Goal: Task Accomplishment & Management: Manage account settings

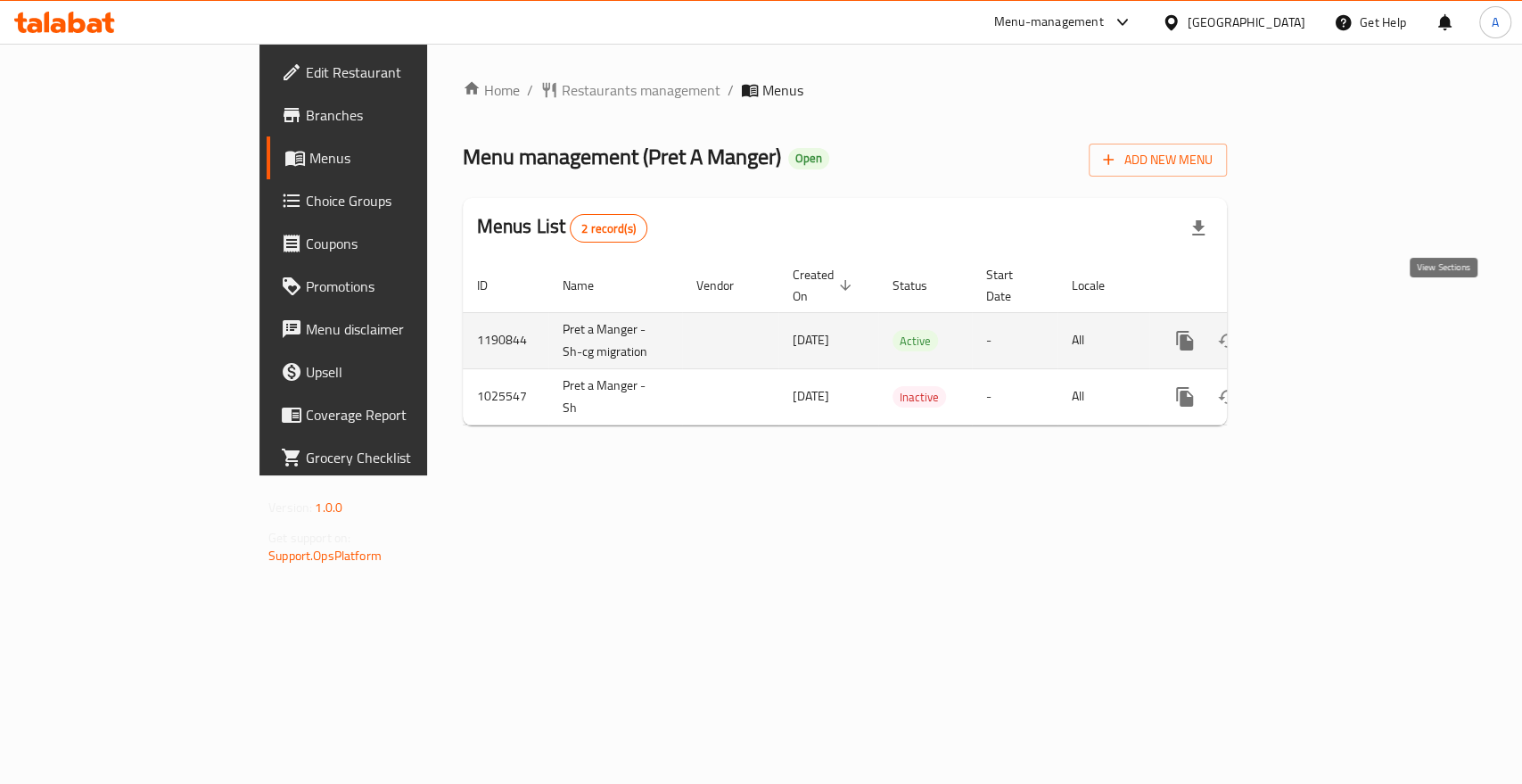
click at [1325, 330] on icon "enhanced table" at bounding box center [1314, 341] width 21 height 21
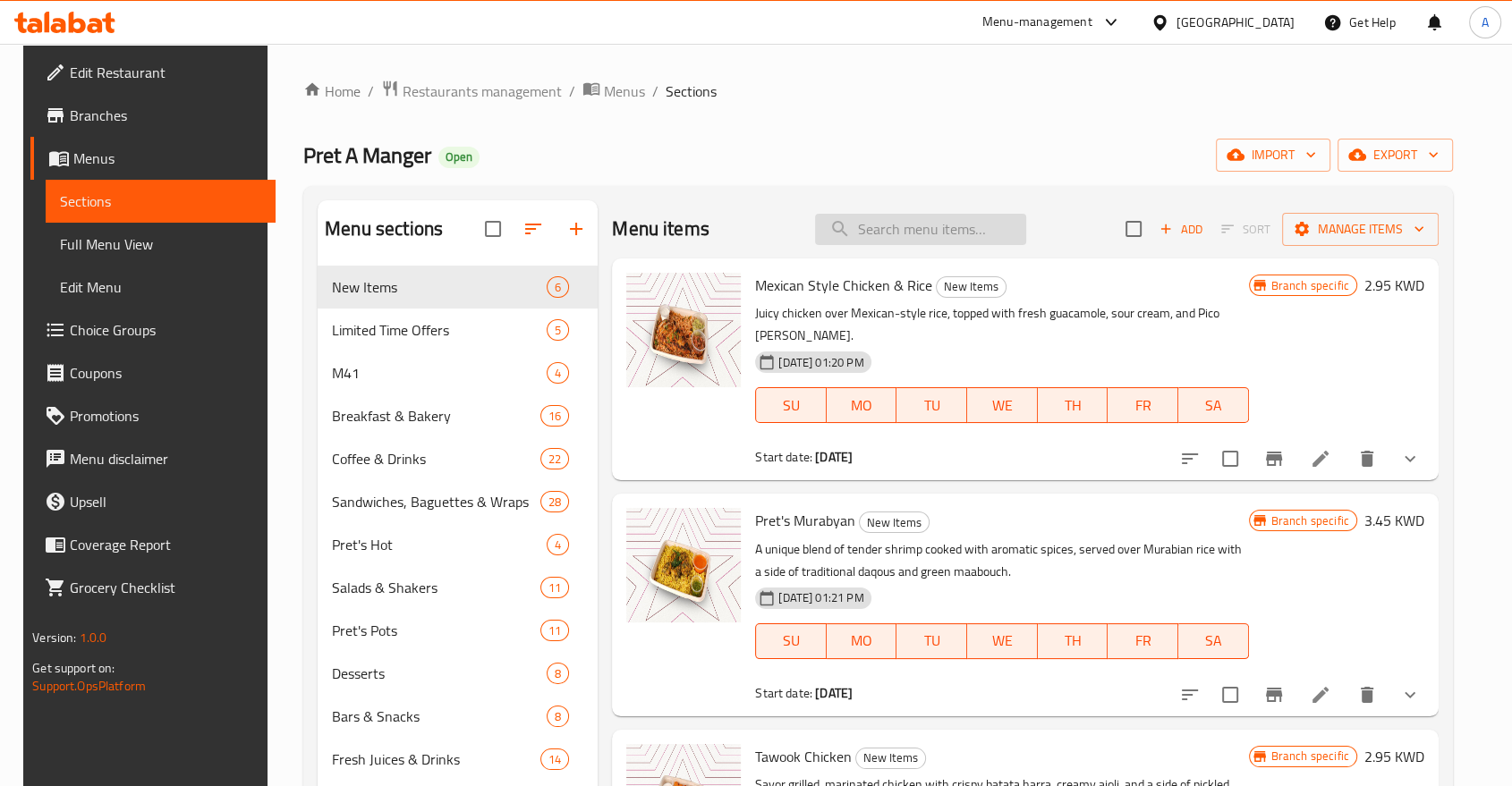
click at [931, 221] on input "search" at bounding box center [920, 229] width 211 height 31
paste input "lunch crunch"
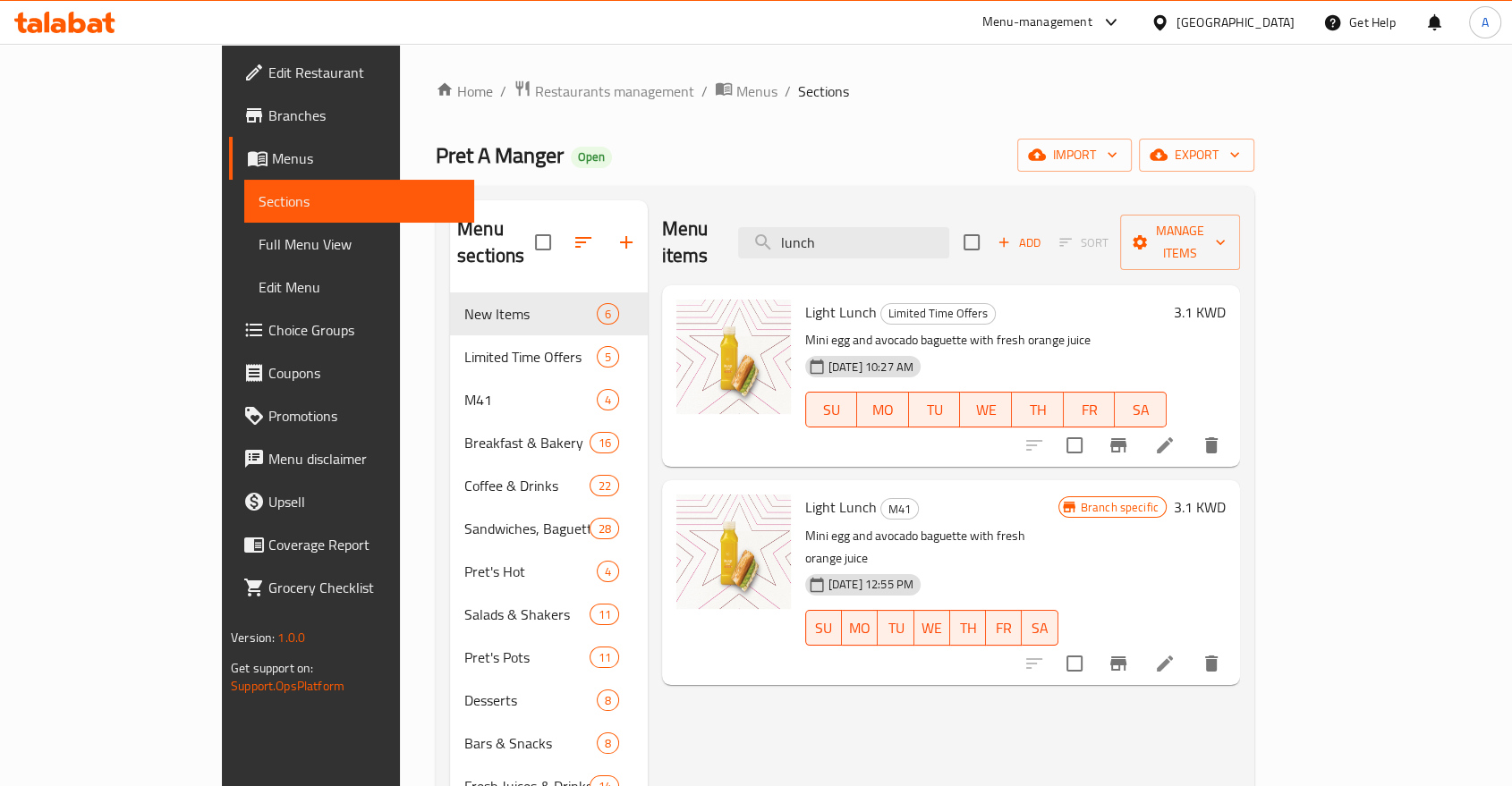
type input "lunch"
click at [1166, 329] on p "Mini egg and avocado baguette with fresh orange juice" at bounding box center [985, 340] width 361 height 22
click at [269, 319] on span "Choice Groups" at bounding box center [364, 329] width 191 height 21
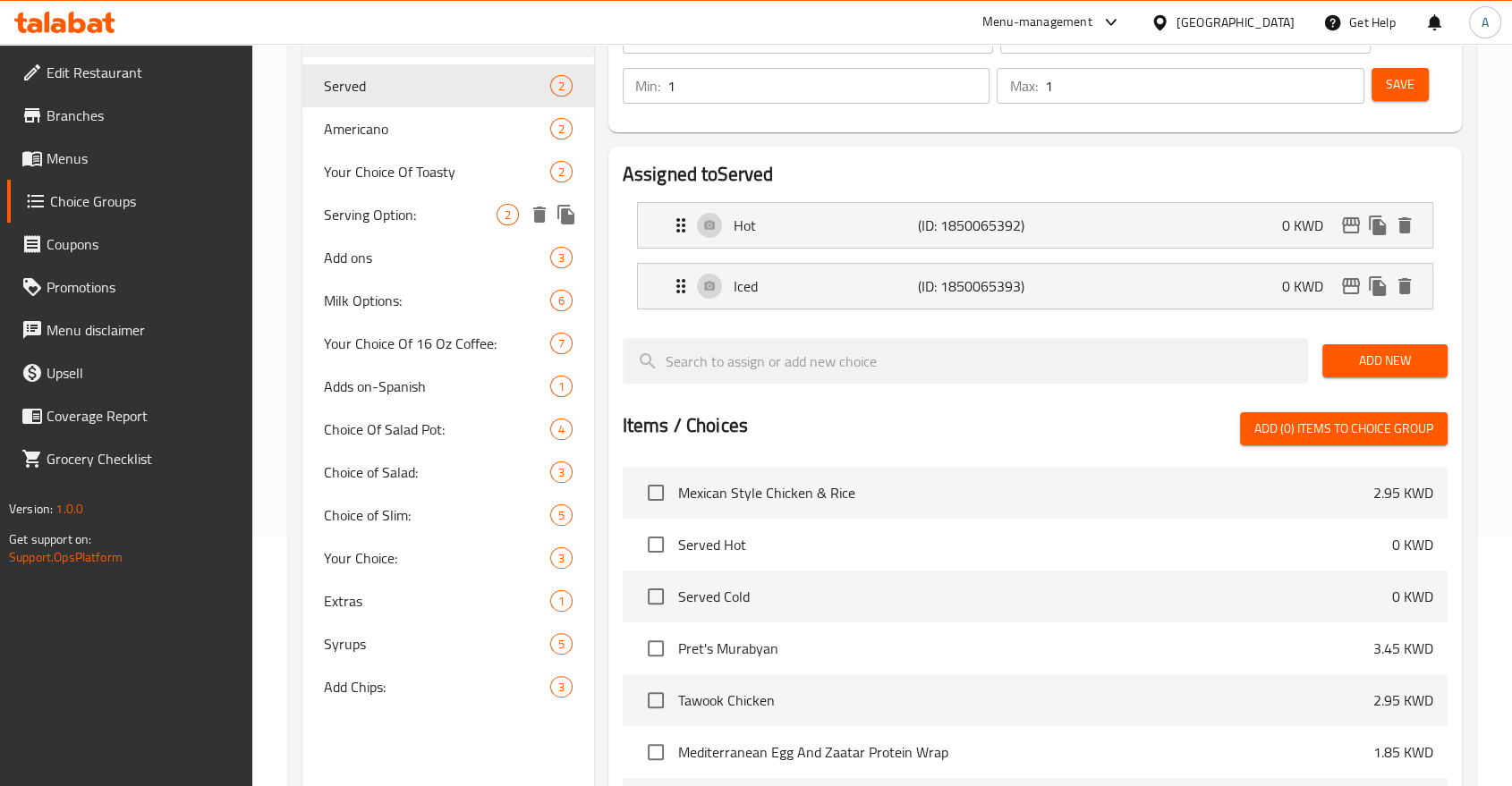
scroll to position [297, 0]
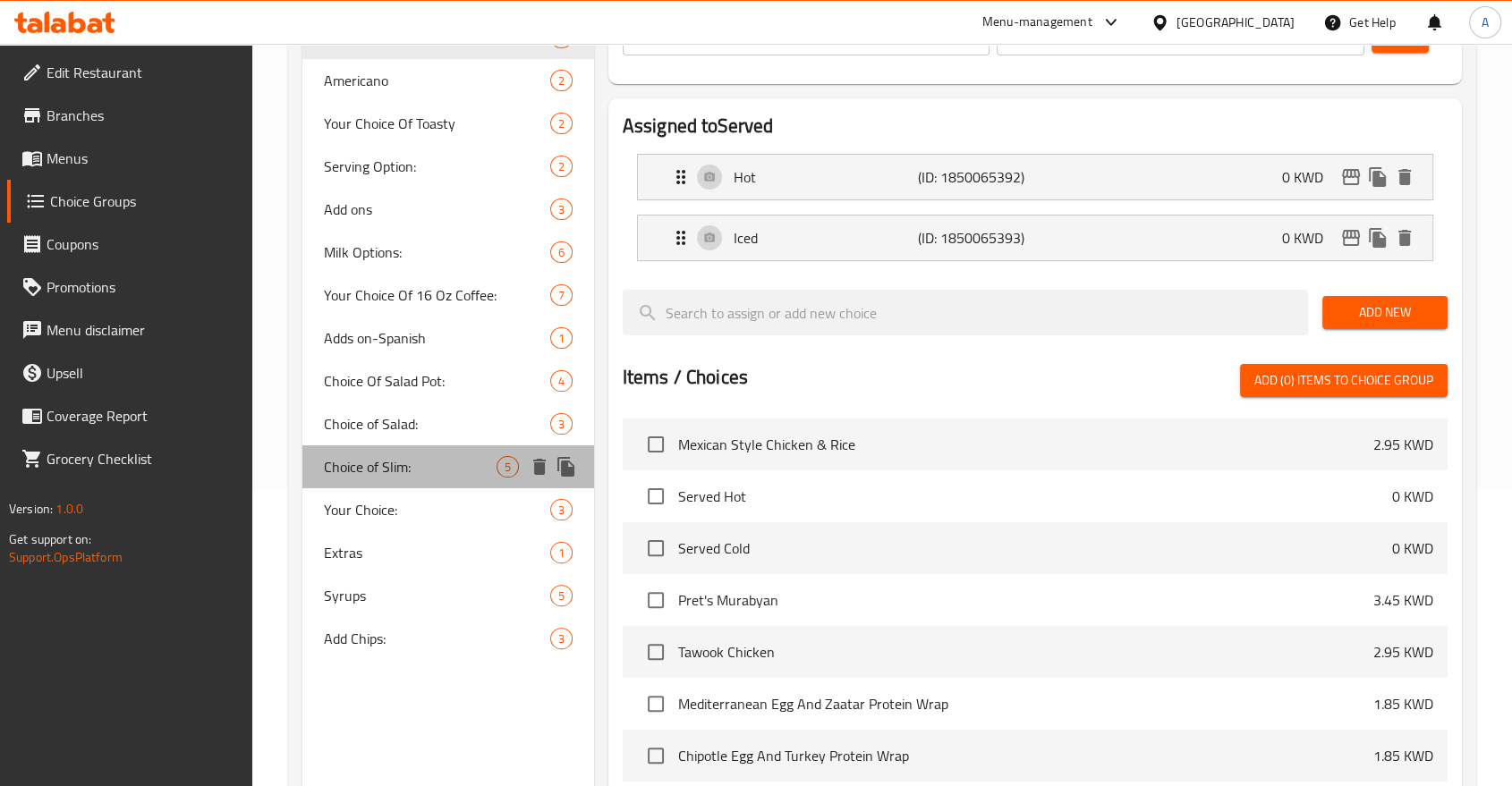
click at [415, 456] on span "Choice of Slim:" at bounding box center [410, 466] width 173 height 21
type input "Choice of Slim:"
type input "اختيار الرفيع:"
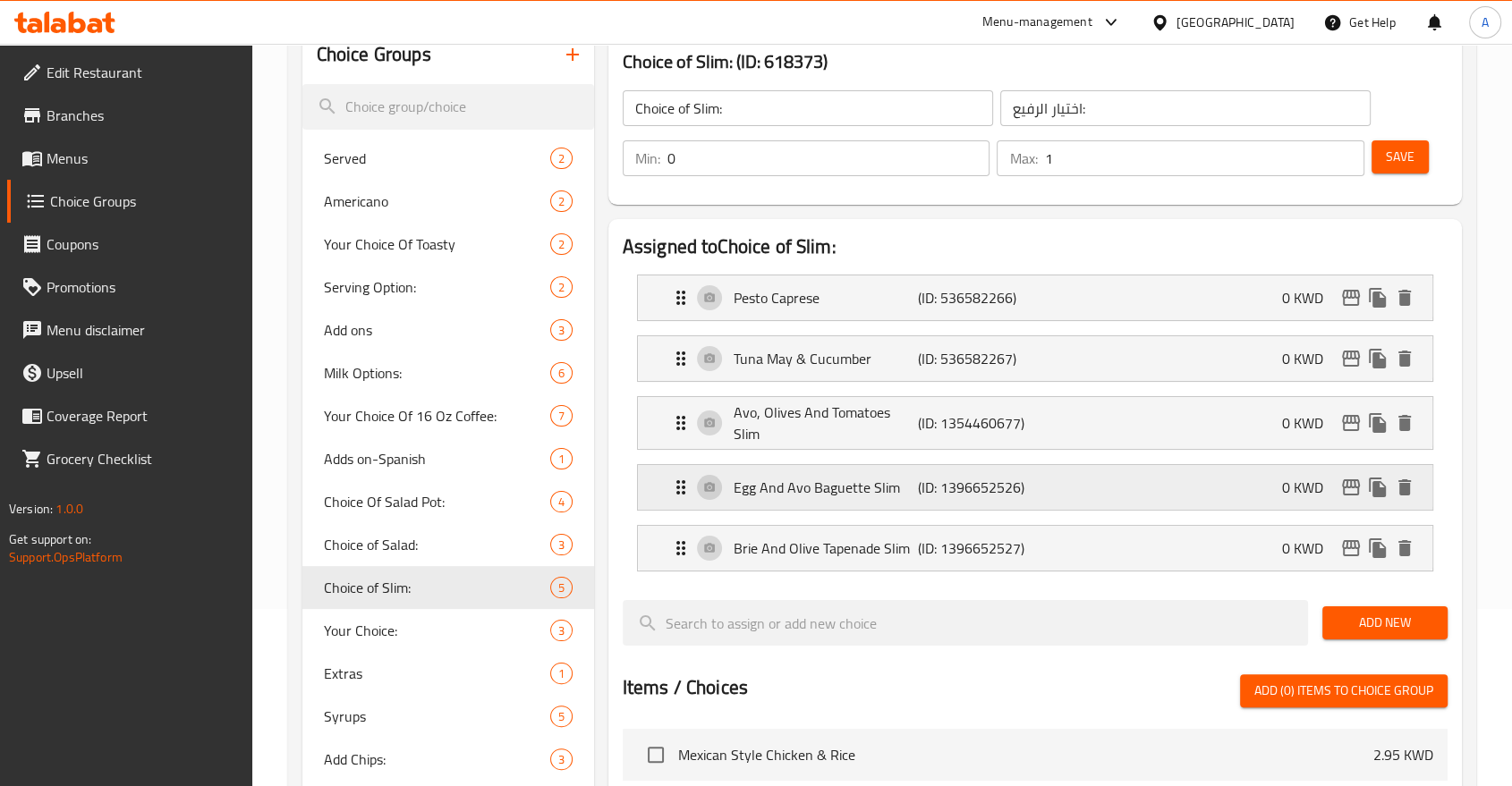
scroll to position [99, 0]
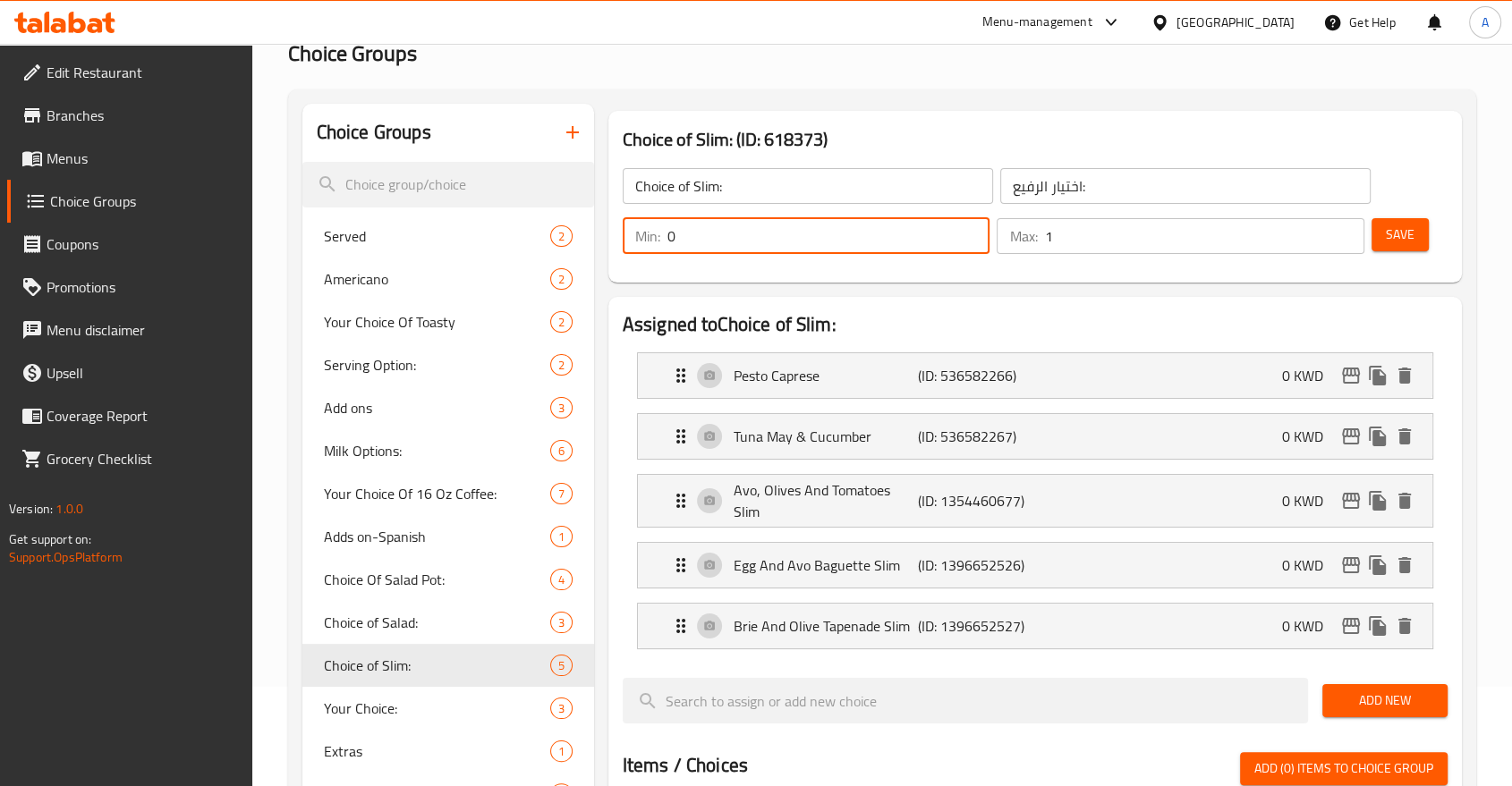
click at [809, 231] on input "0" at bounding box center [829, 236] width 323 height 36
type input "1"
click at [1403, 240] on div "Save" at bounding box center [1401, 236] width 69 height 42
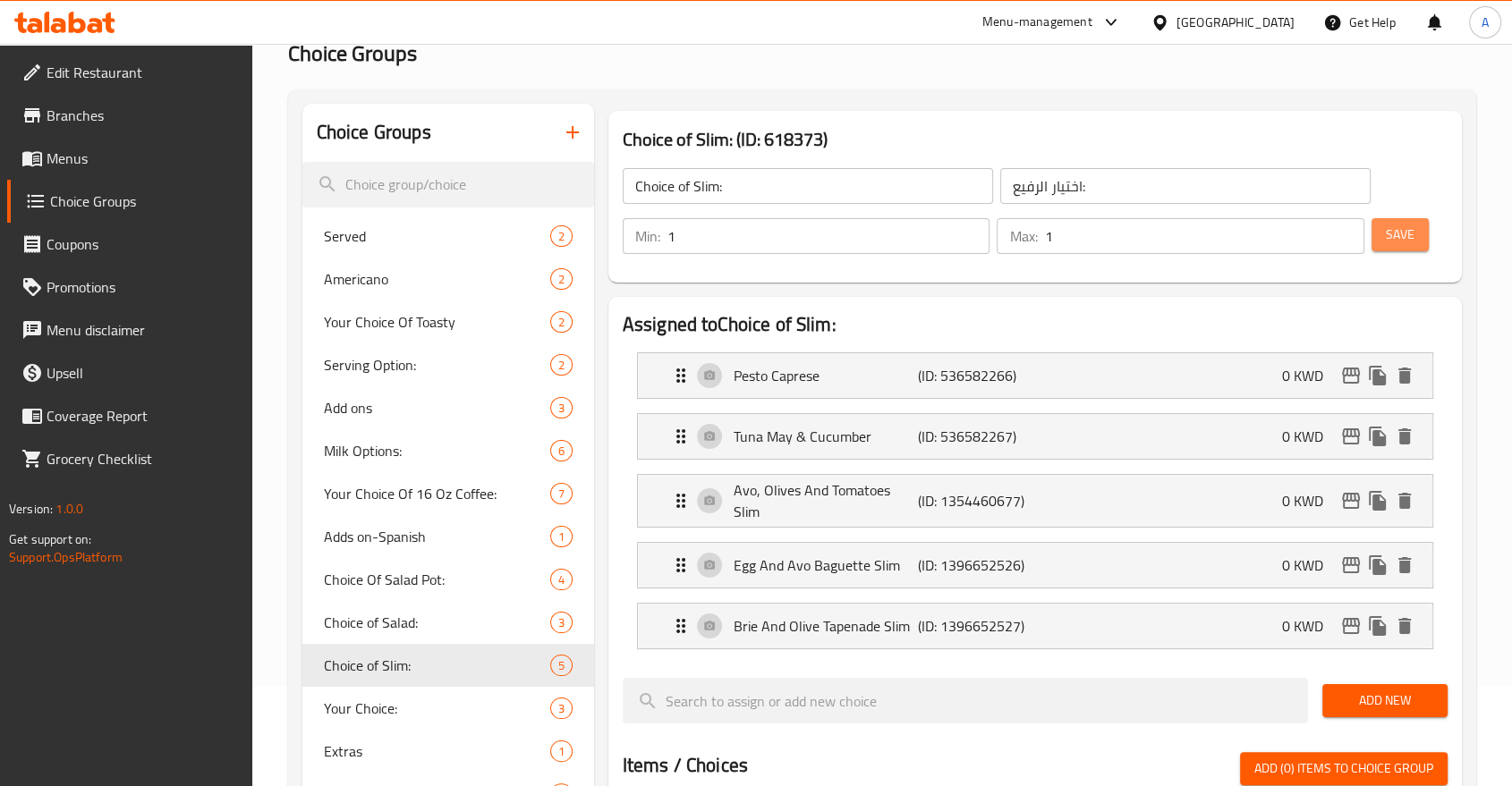
click at [1391, 223] on span "Save" at bounding box center [1400, 234] width 29 height 22
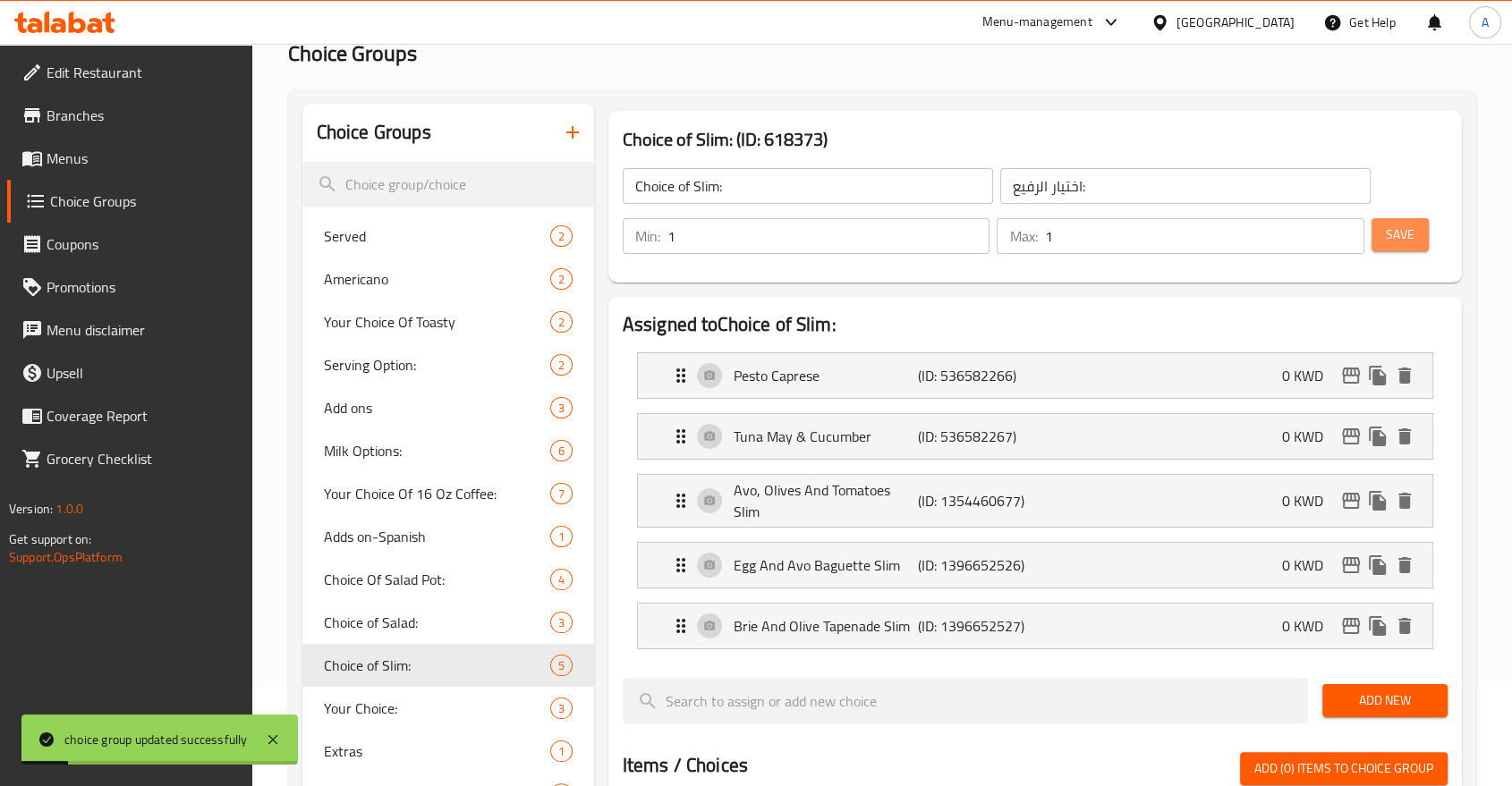
click at [1397, 227] on span "Save" at bounding box center [1400, 234] width 29 height 22
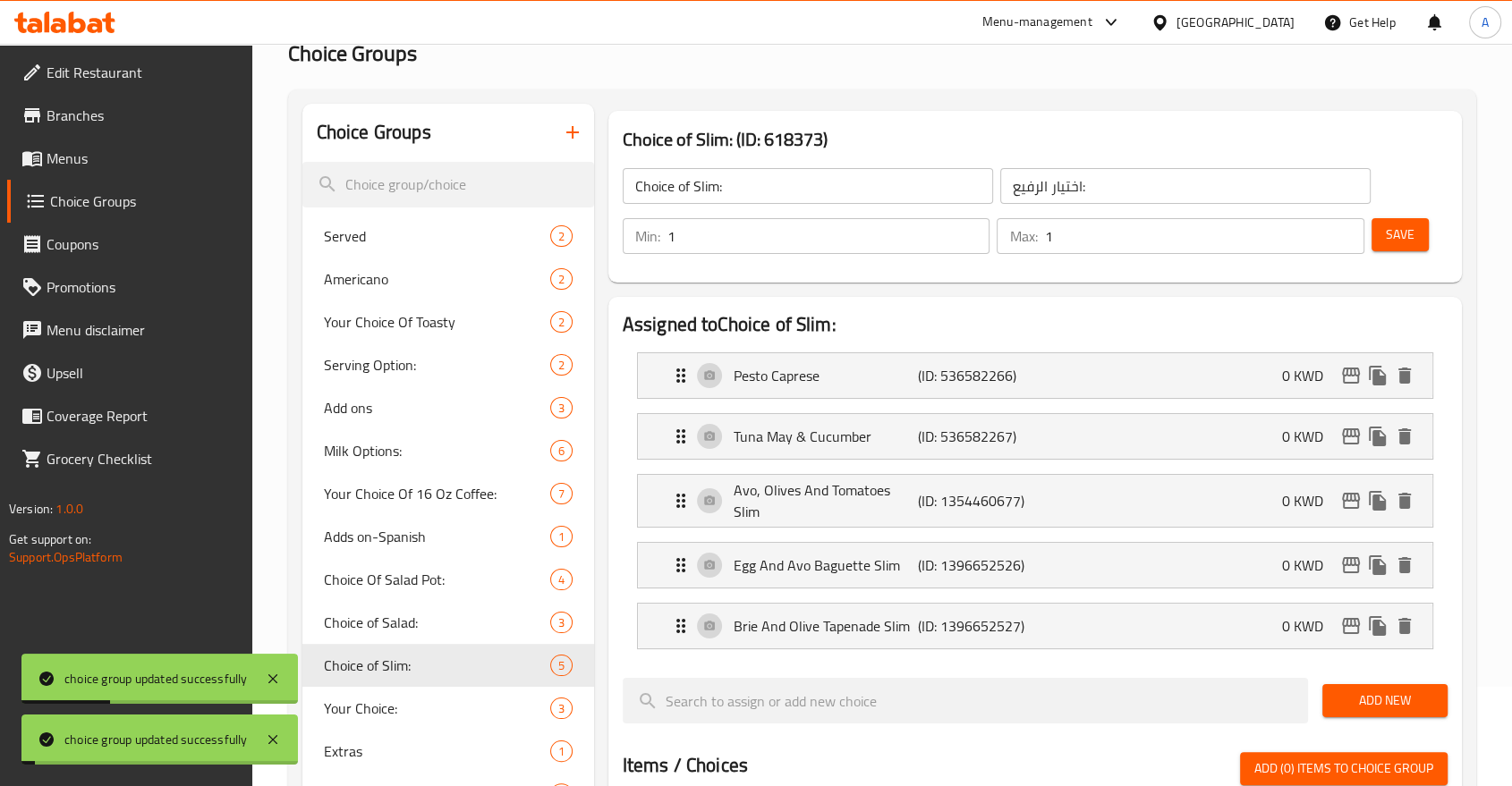
scroll to position [0, 0]
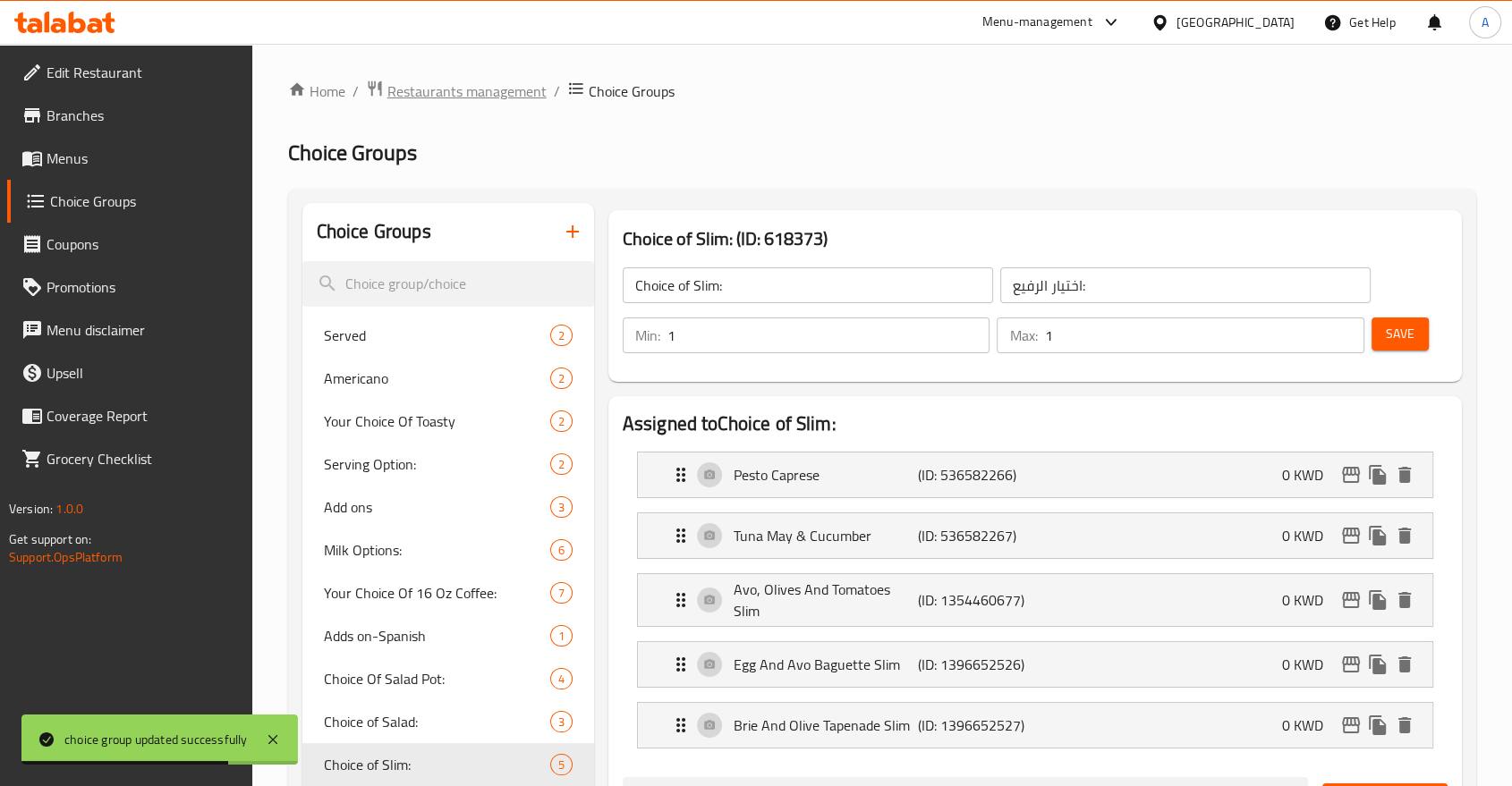
click at [431, 84] on span "Restaurants management" at bounding box center [467, 91] width 159 height 21
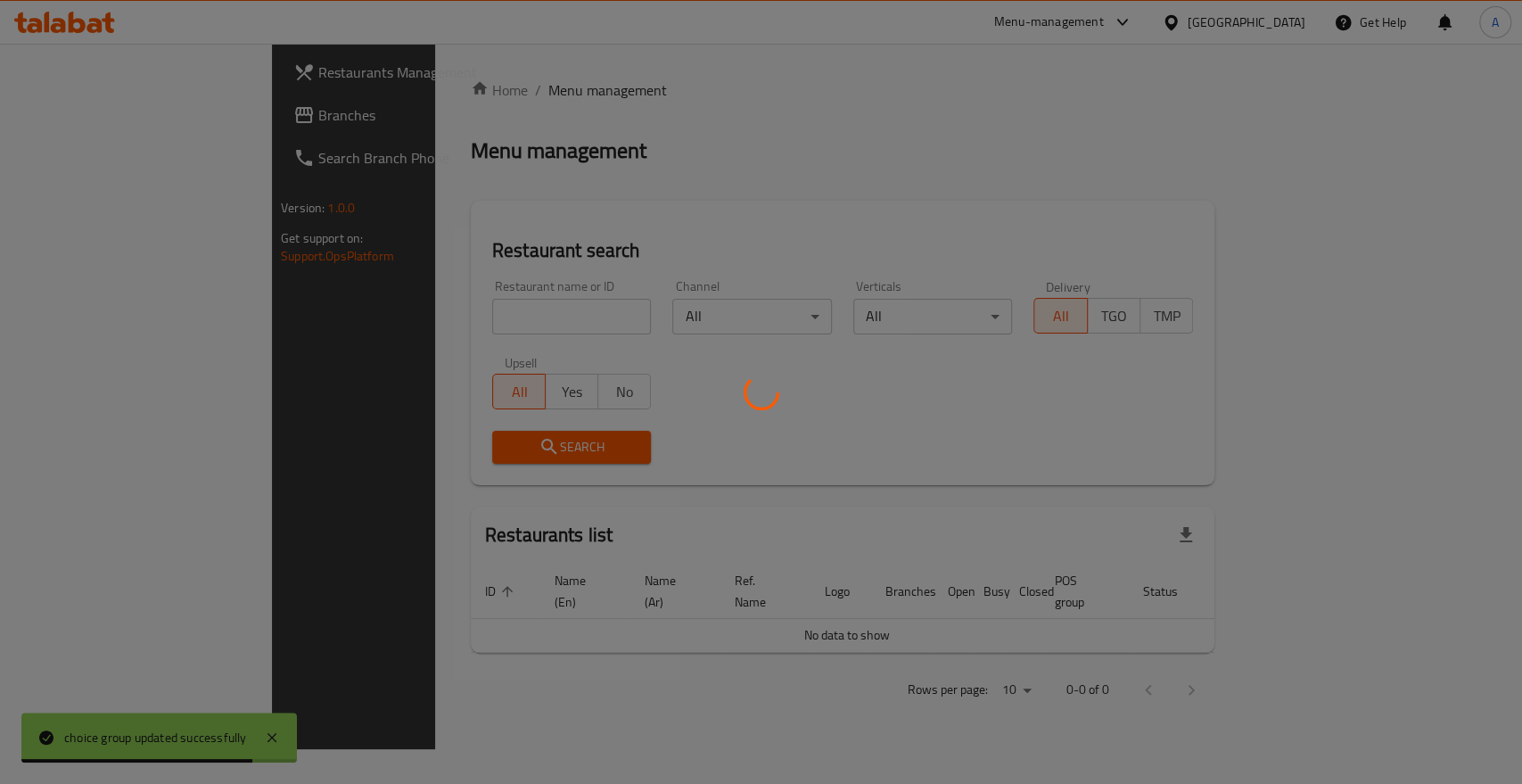
click at [401, 283] on div at bounding box center [761, 392] width 1522 height 784
click at [414, 298] on div at bounding box center [761, 392] width 1522 height 784
click at [385, 302] on div at bounding box center [761, 392] width 1522 height 784
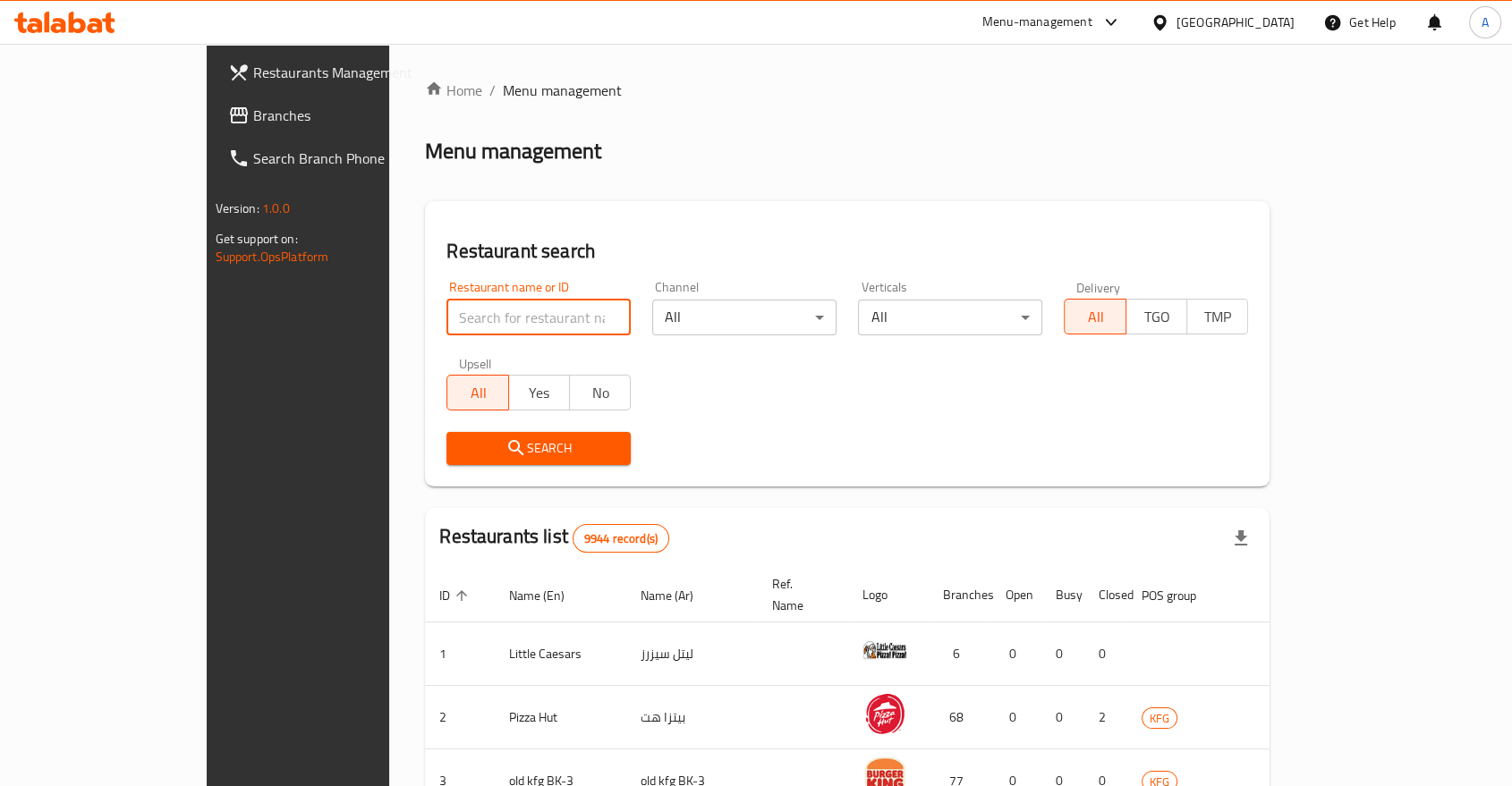
click at [454, 300] on input "search" at bounding box center [538, 317] width 185 height 36
type input "Pret A Manger"
click button "Search" at bounding box center [538, 448] width 185 height 33
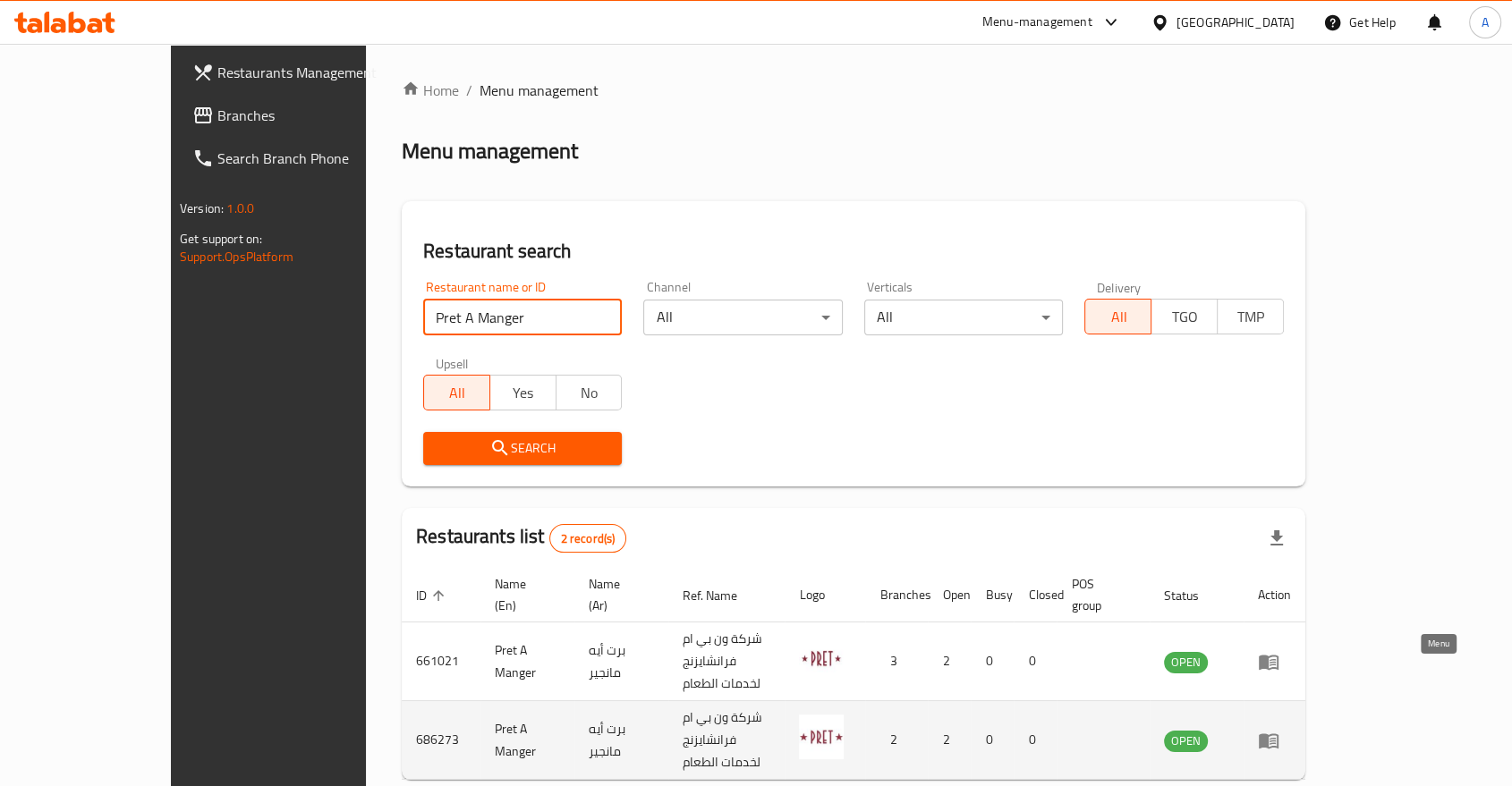
click at [1275, 738] on icon "enhanced table" at bounding box center [1272, 741] width 6 height 7
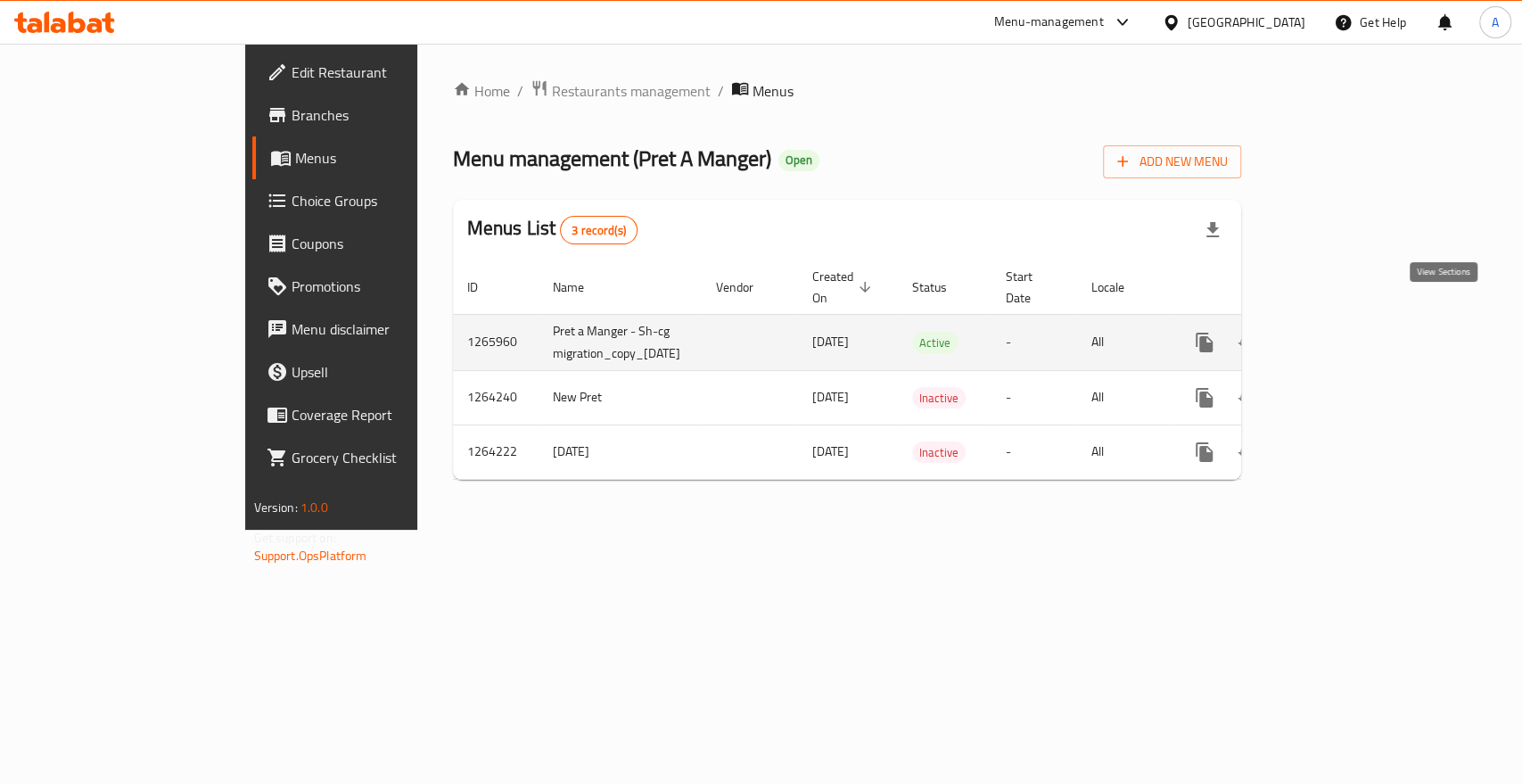
click at [1344, 331] on icon "enhanced table" at bounding box center [1333, 342] width 21 height 21
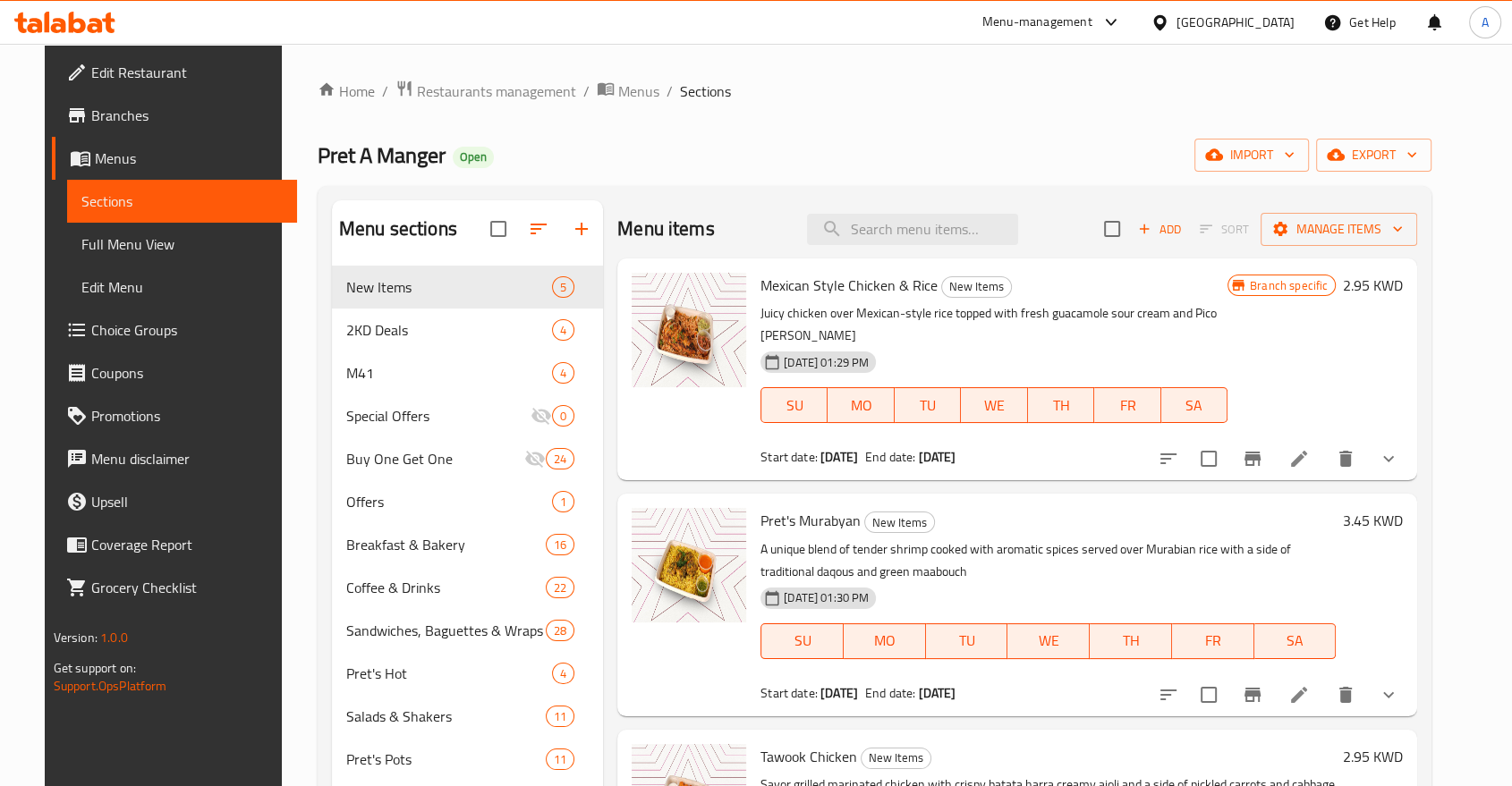
click at [91, 319] on span "Choice Groups" at bounding box center [186, 329] width 191 height 21
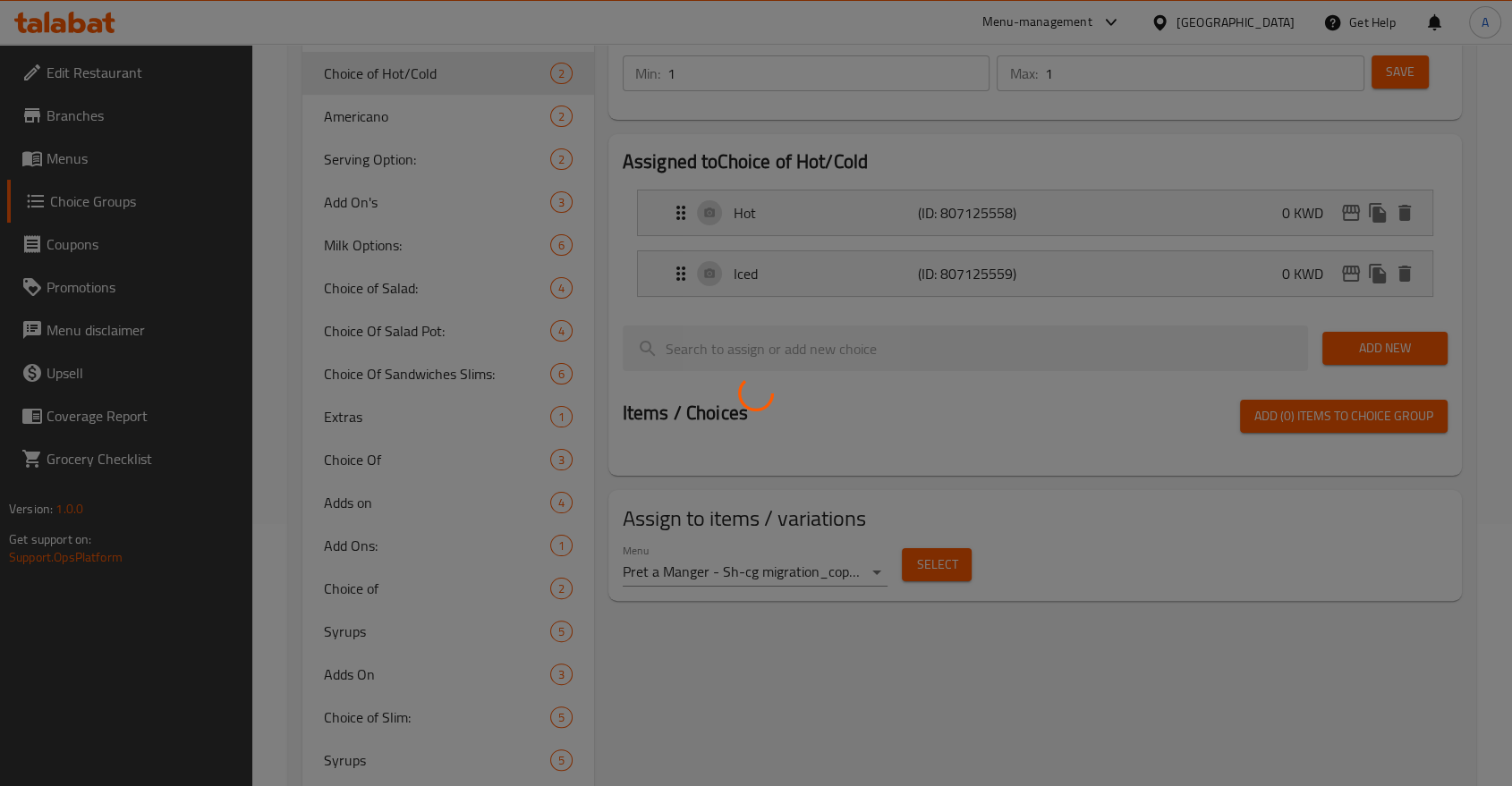
scroll to position [295, 0]
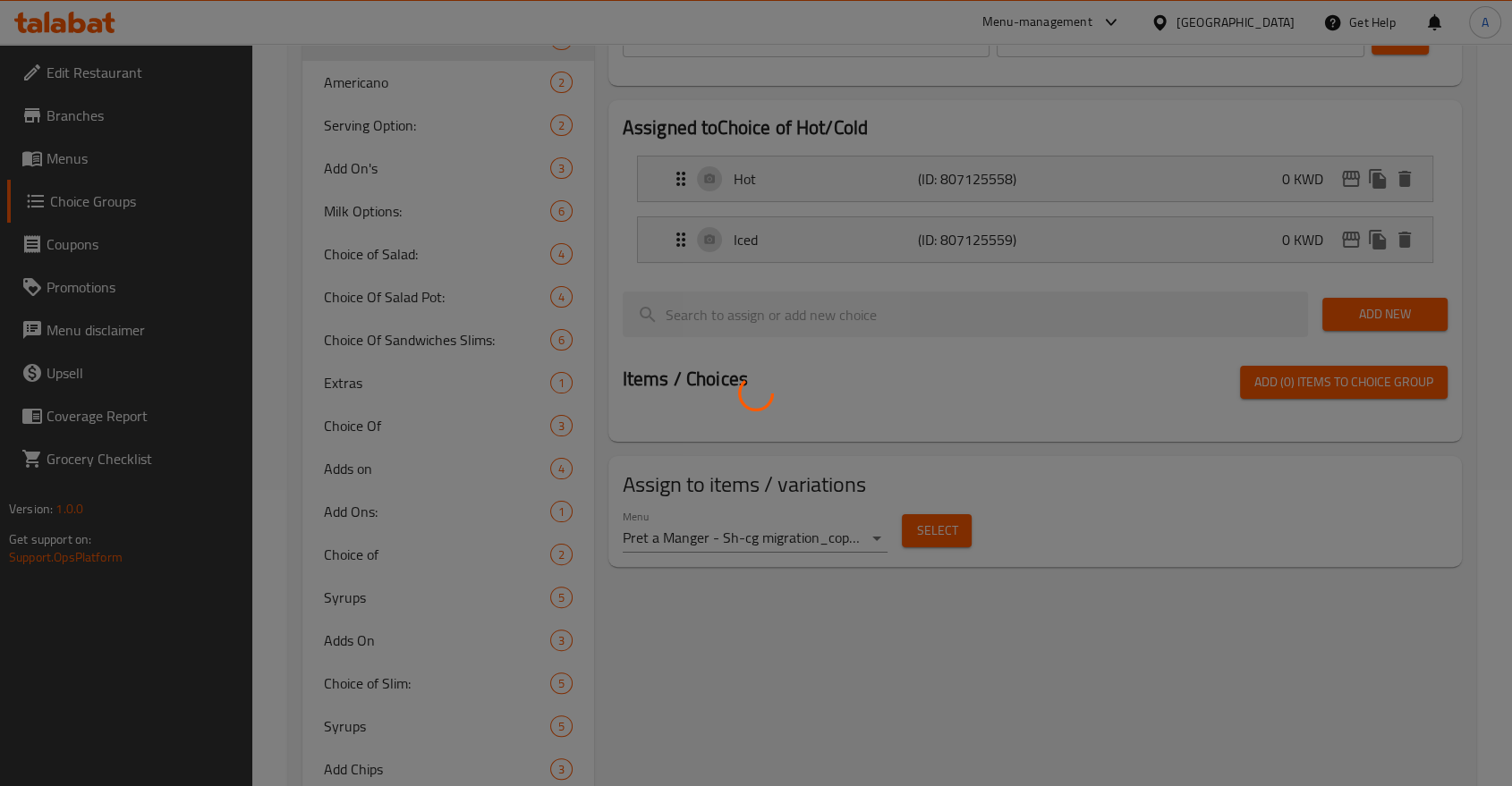
click at [386, 624] on div at bounding box center [756, 393] width 1512 height 786
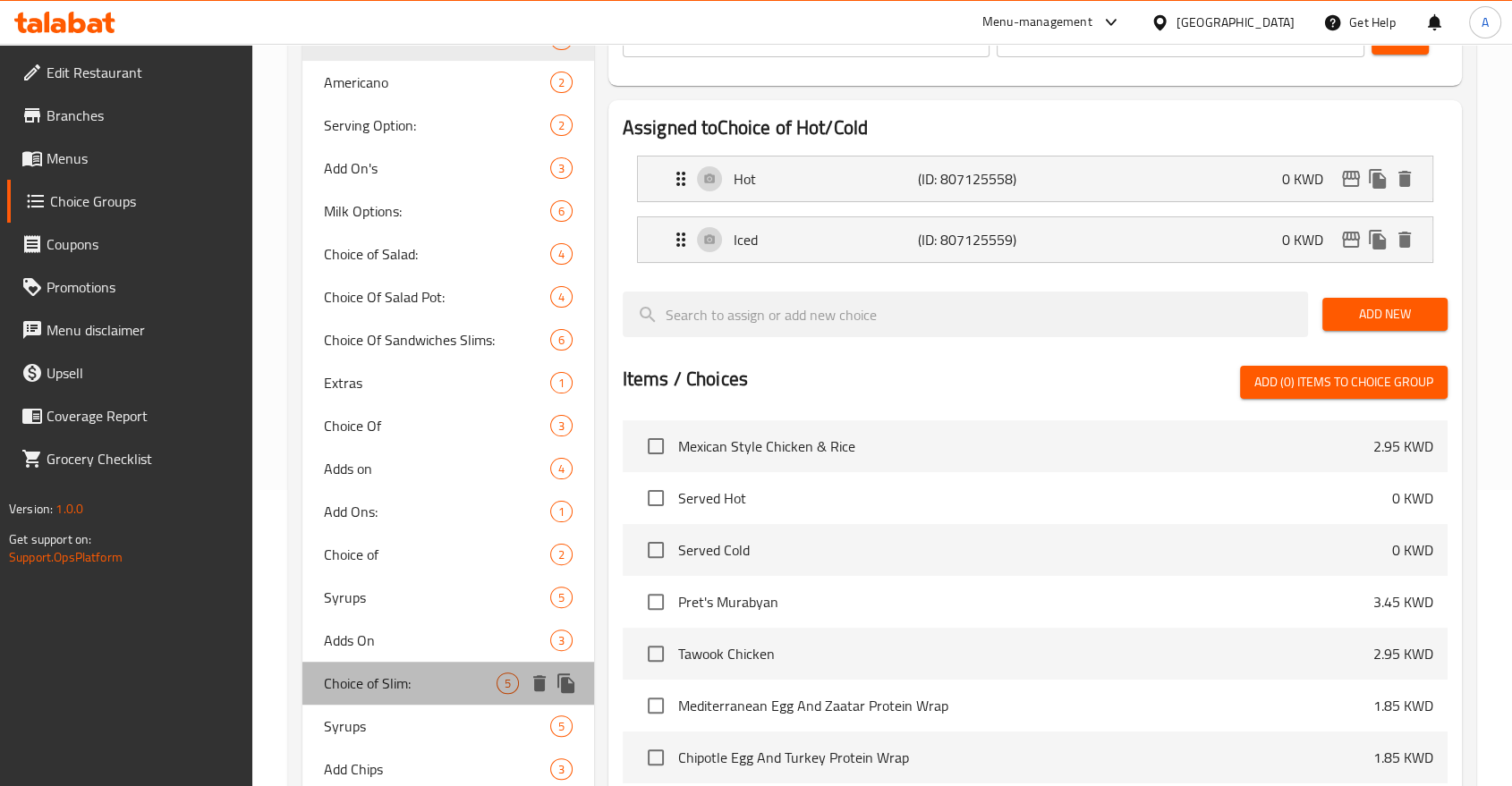
click at [386, 672] on span "Choice of Slim:" at bounding box center [410, 683] width 173 height 21
type input "Choice of Slim:"
type input "اختيار الرفيع:"
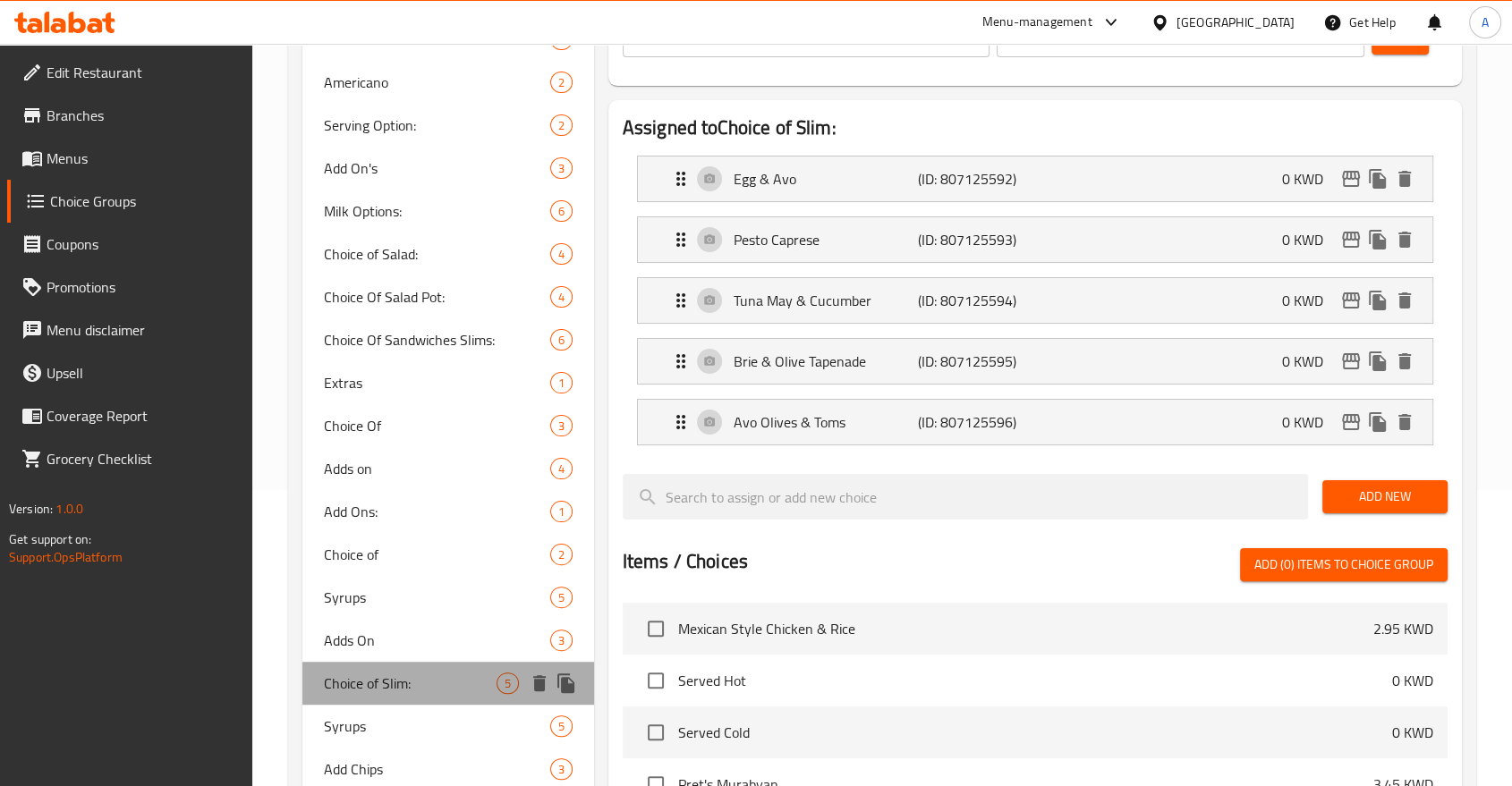
click at [386, 672] on span "Choice of Slim:" at bounding box center [410, 683] width 173 height 21
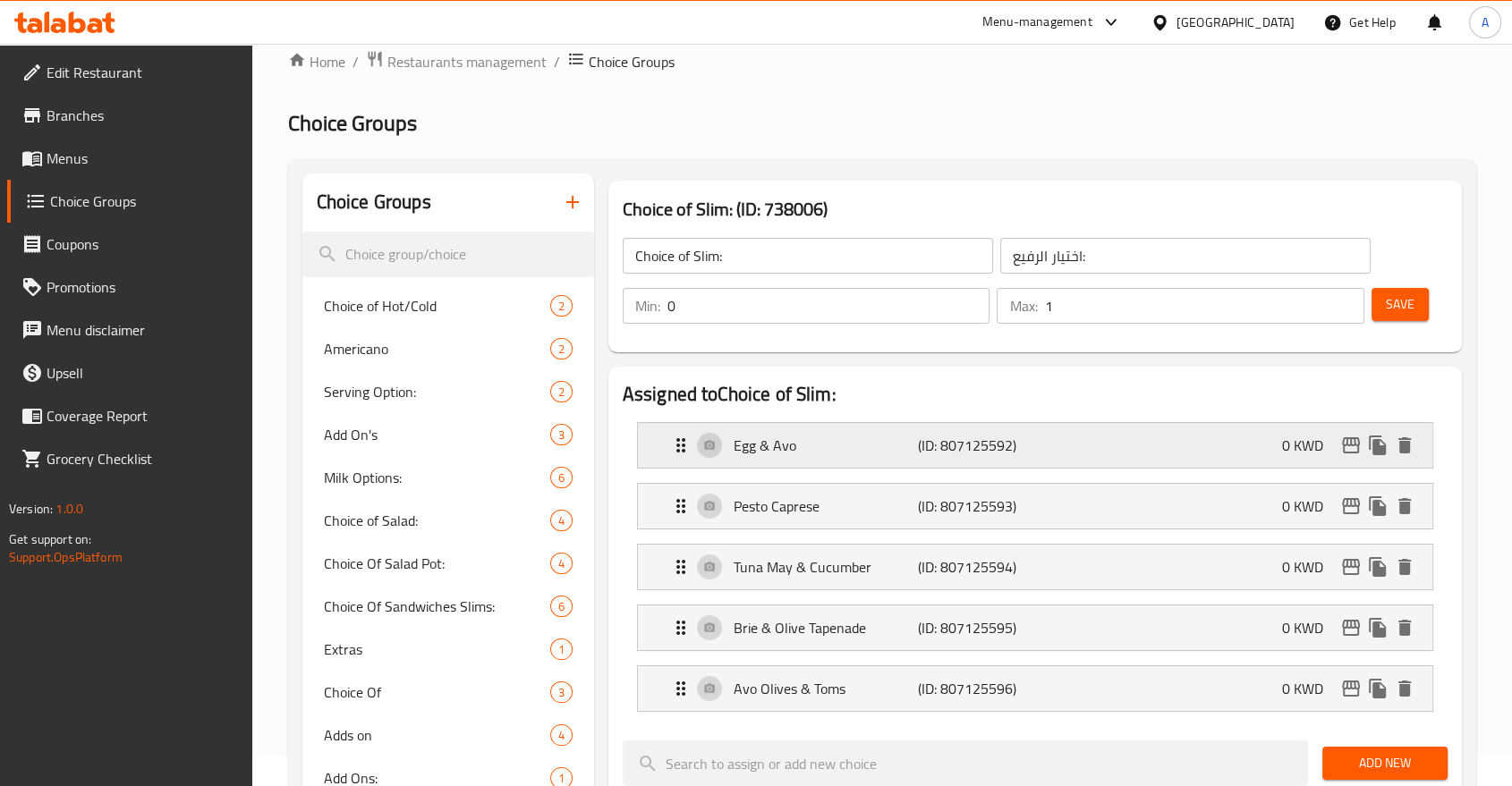
scroll to position [0, 0]
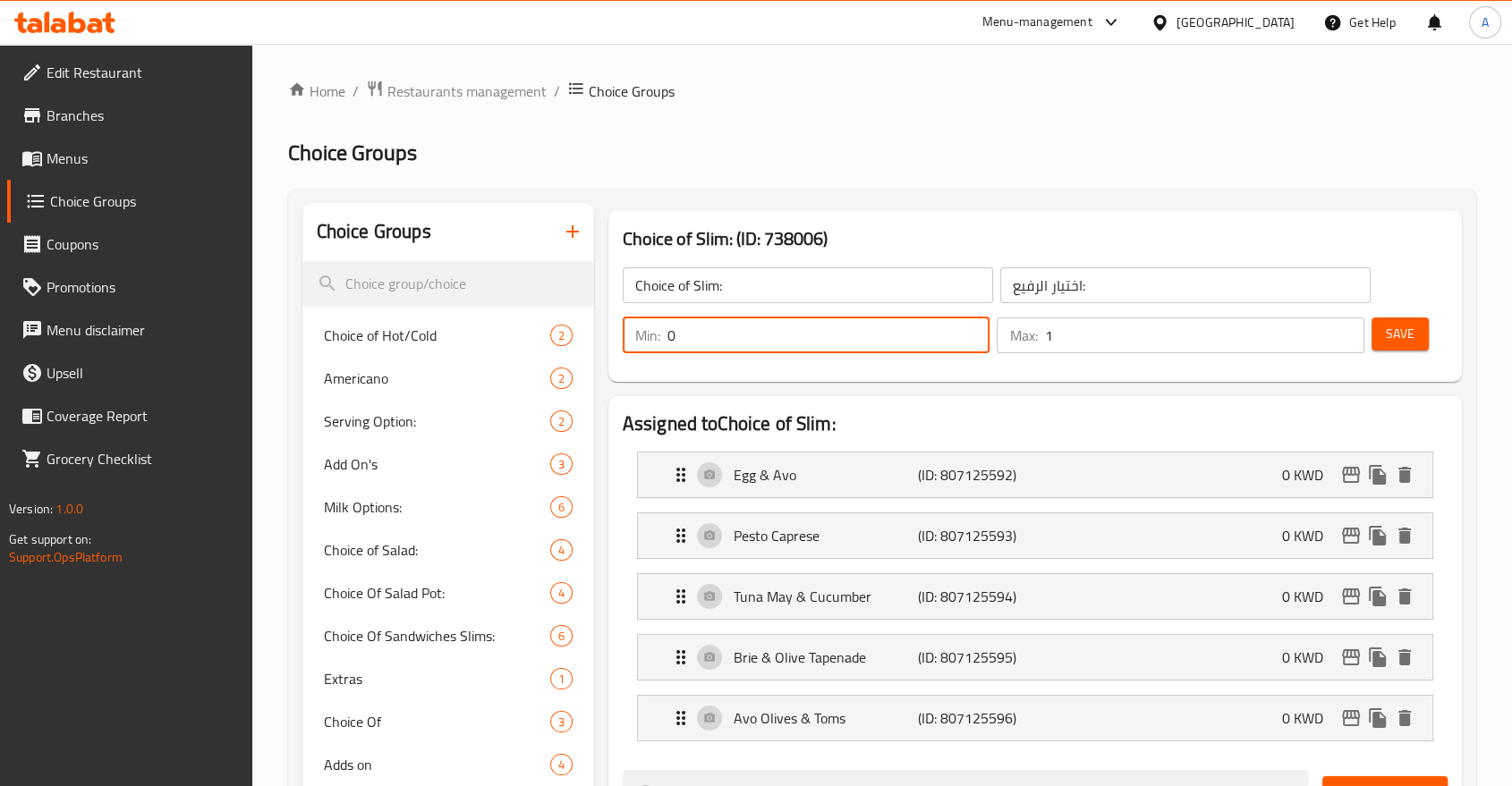
drag, startPoint x: 714, startPoint y: 322, endPoint x: 655, endPoint y: 327, distance: 59.2
click at [655, 327] on div "Min: 0 ​" at bounding box center [806, 335] width 367 height 36
type input "1"
click at [1412, 323] on span "Save" at bounding box center [1400, 333] width 29 height 22
